Goal: Navigation & Orientation: Understand site structure

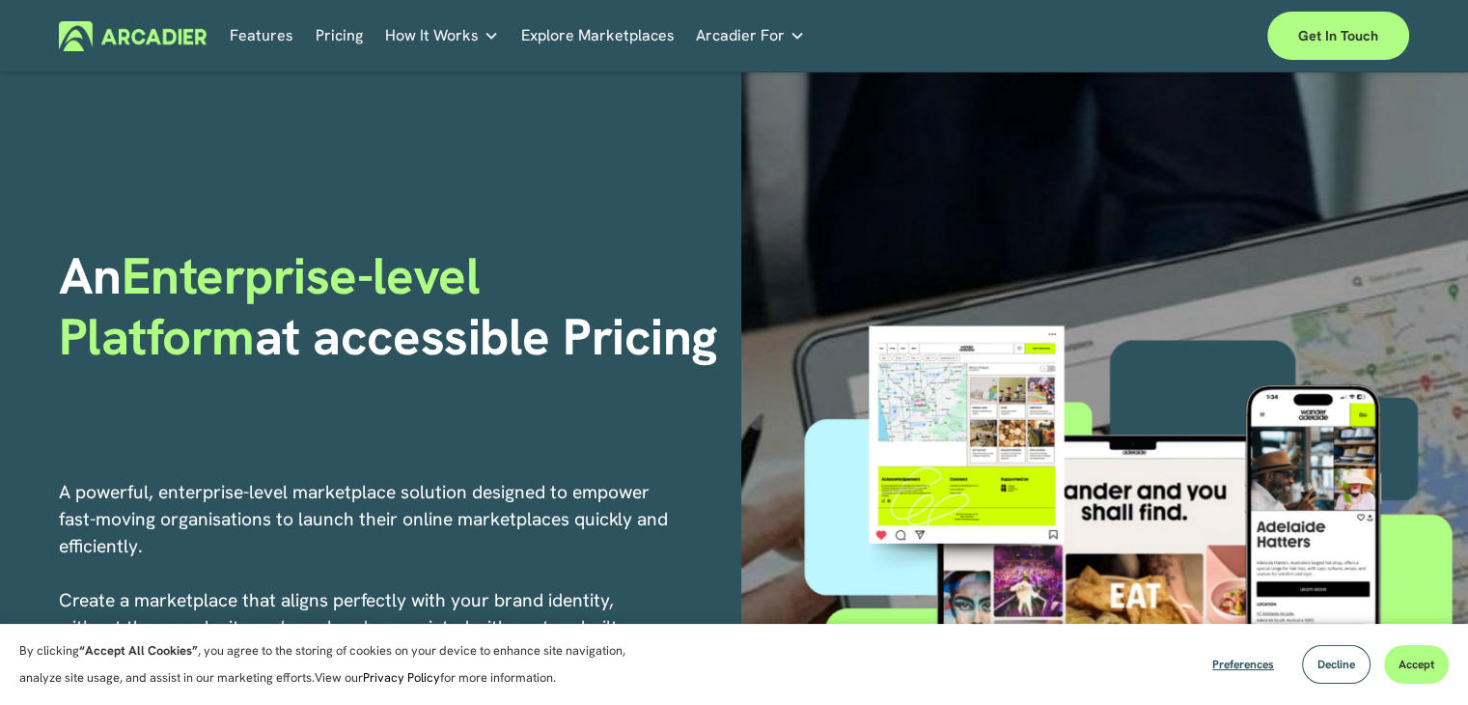
click at [338, 39] on link "Pricing" at bounding box center [339, 36] width 47 height 30
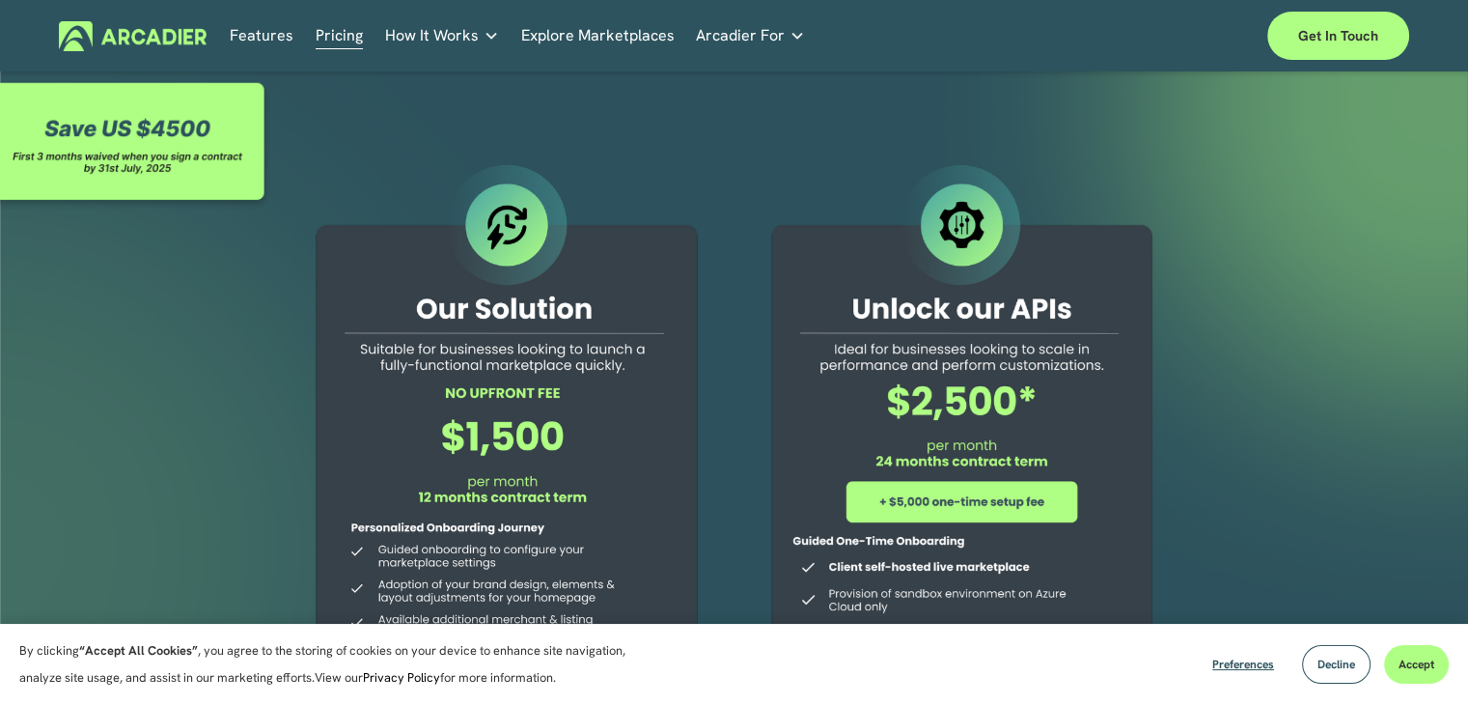
click at [265, 36] on link "Features" at bounding box center [262, 36] width 64 height 30
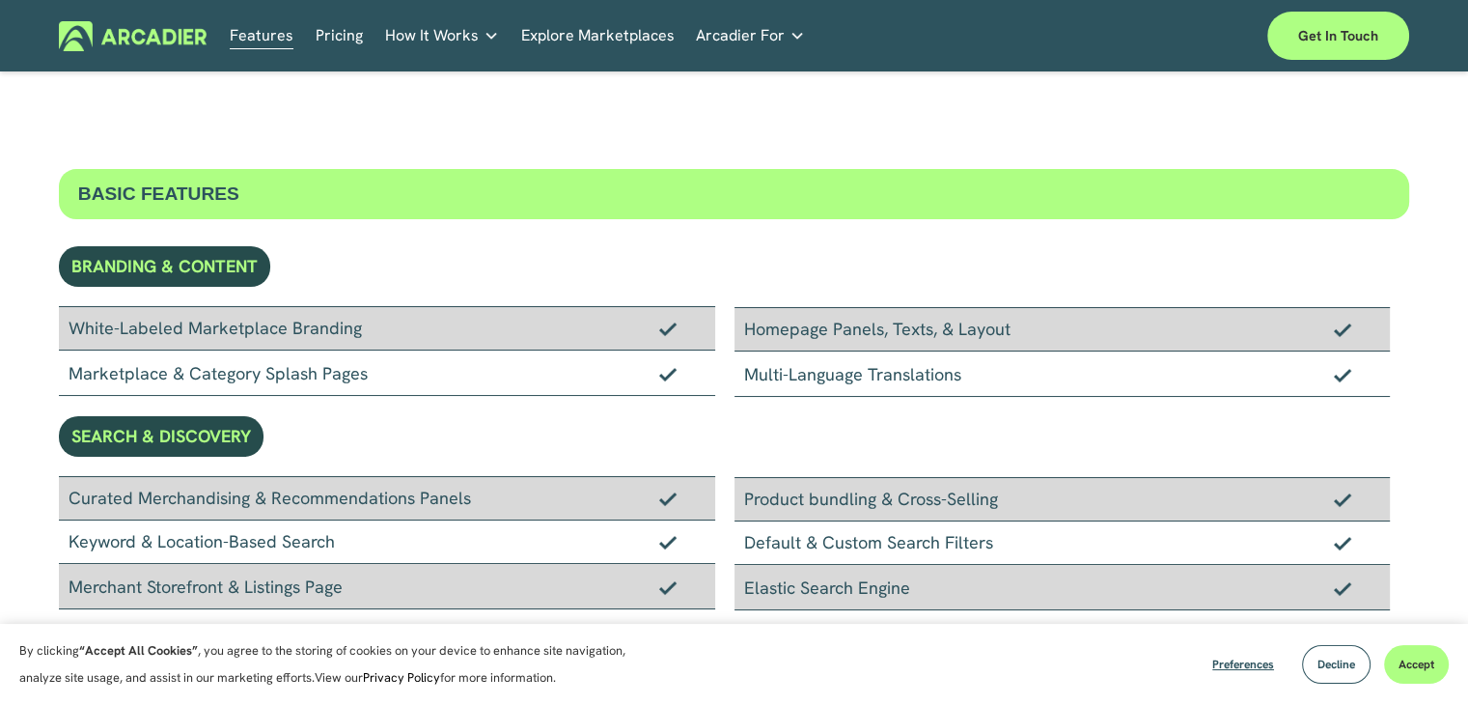
click at [426, 39] on span "How It Works" at bounding box center [432, 35] width 94 height 27
click at [1332, 41] on link "Get in touch" at bounding box center [1338, 36] width 142 height 48
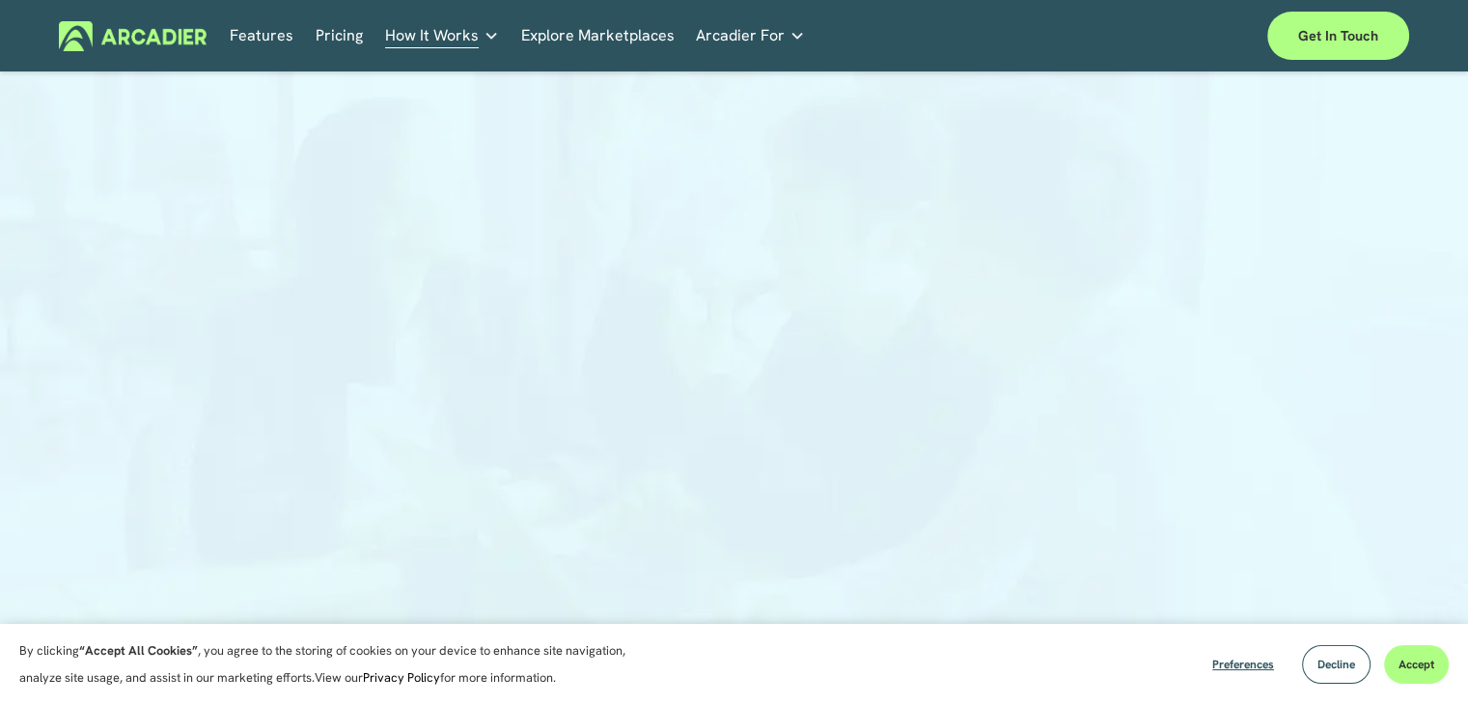
scroll to position [193, 0]
click at [581, 34] on link "Explore Marketplaces" at bounding box center [597, 36] width 153 height 30
